Goal: Navigation & Orientation: Find specific page/section

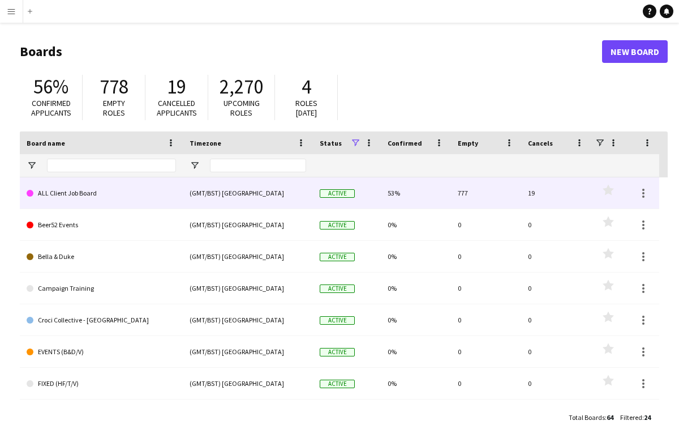
click at [137, 195] on link "ALL Client Job Board" at bounding box center [101, 193] width 149 height 32
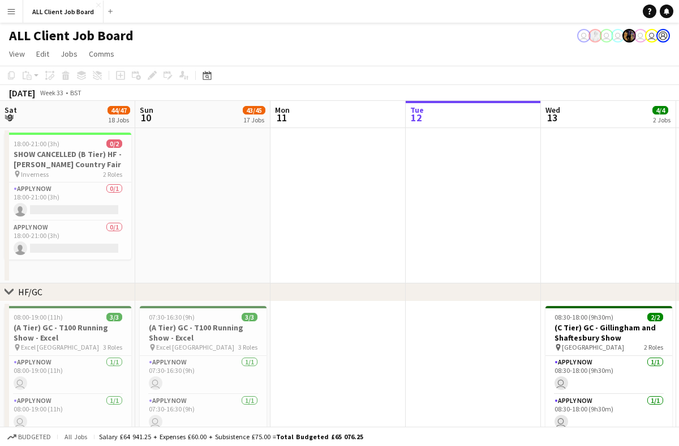
scroll to position [0, 271]
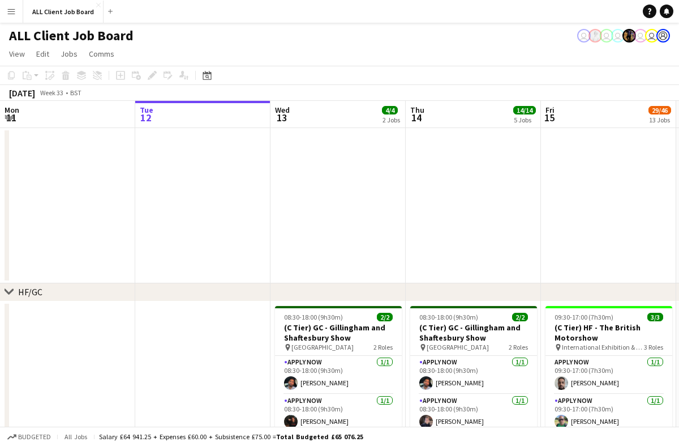
click at [16, 14] on button "Menu" at bounding box center [11, 11] width 23 height 23
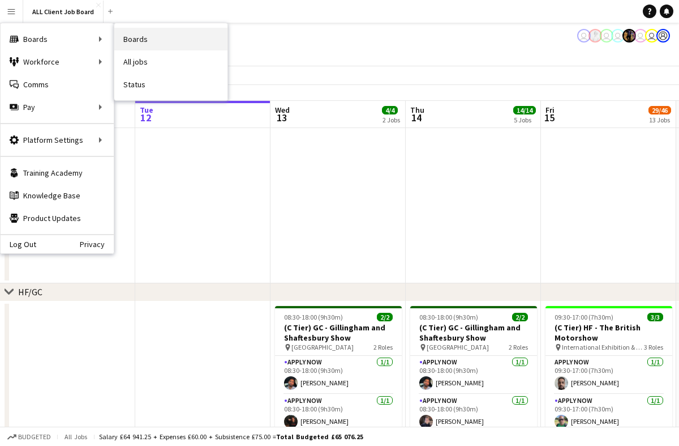
click at [135, 40] on link "Boards" at bounding box center [170, 39] width 113 height 23
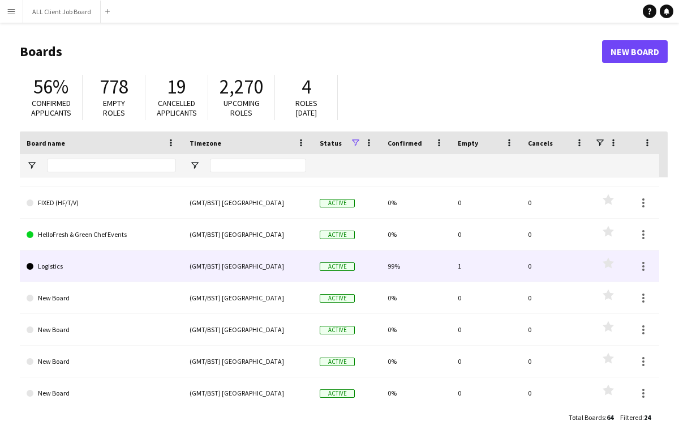
click at [118, 272] on link "Logistics" at bounding box center [101, 266] width 149 height 32
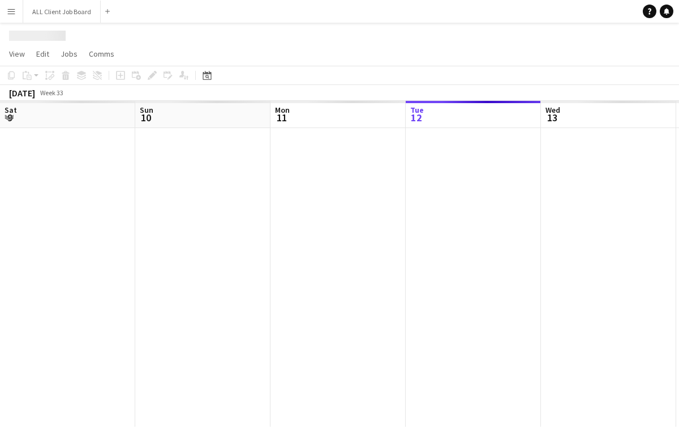
scroll to position [0, 271]
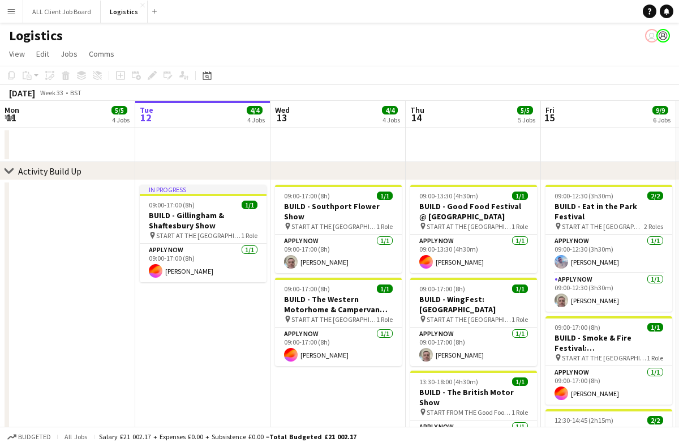
click at [17, 10] on button "Menu" at bounding box center [11, 11] width 23 height 23
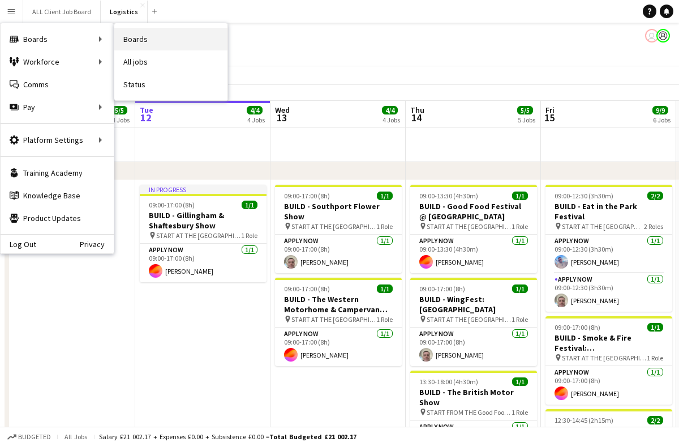
click at [129, 39] on link "Boards" at bounding box center [170, 39] width 113 height 23
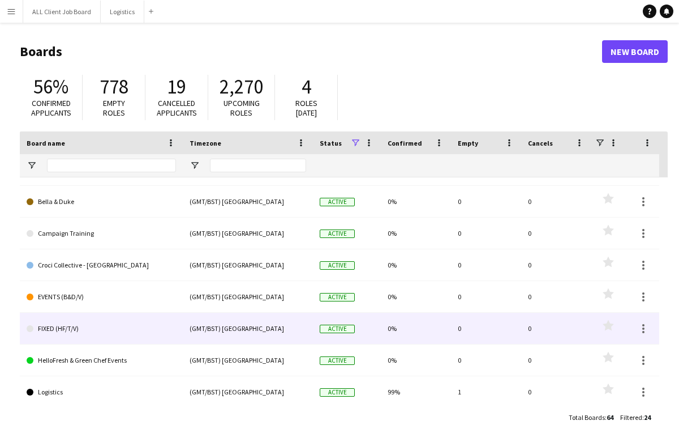
scroll to position [114, 0]
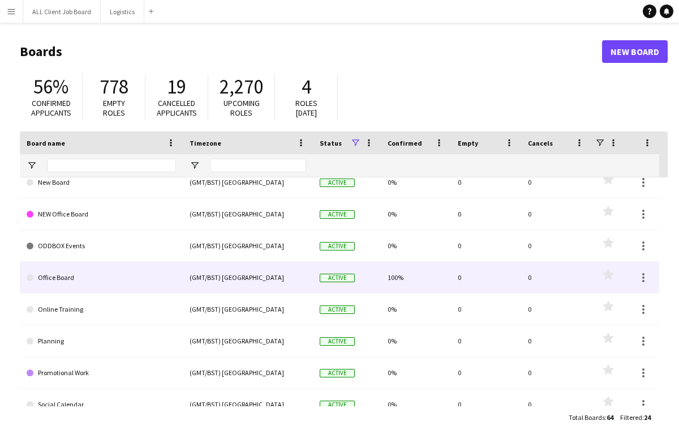
click at [83, 284] on link "Office Board" at bounding box center [101, 278] width 149 height 32
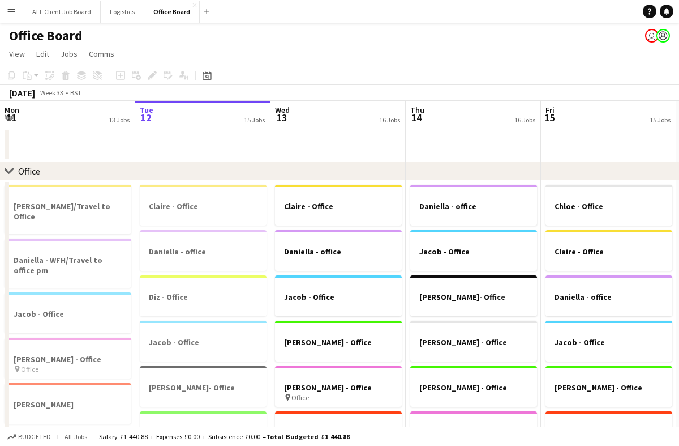
drag, startPoint x: 418, startPoint y: 139, endPoint x: 434, endPoint y: 10, distance: 129.5
